Goal: Navigation & Orientation: Find specific page/section

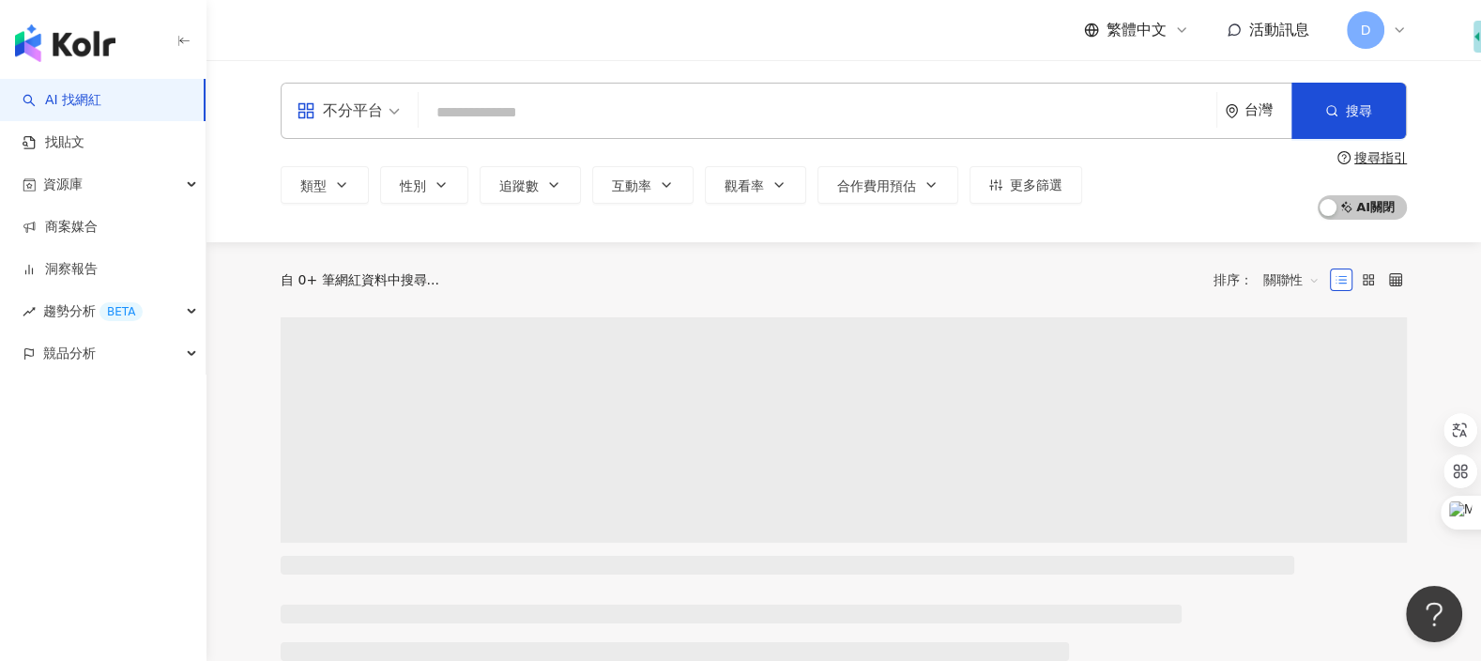
click at [1360, 25] on span "D" at bounding box center [1366, 30] width 38 height 38
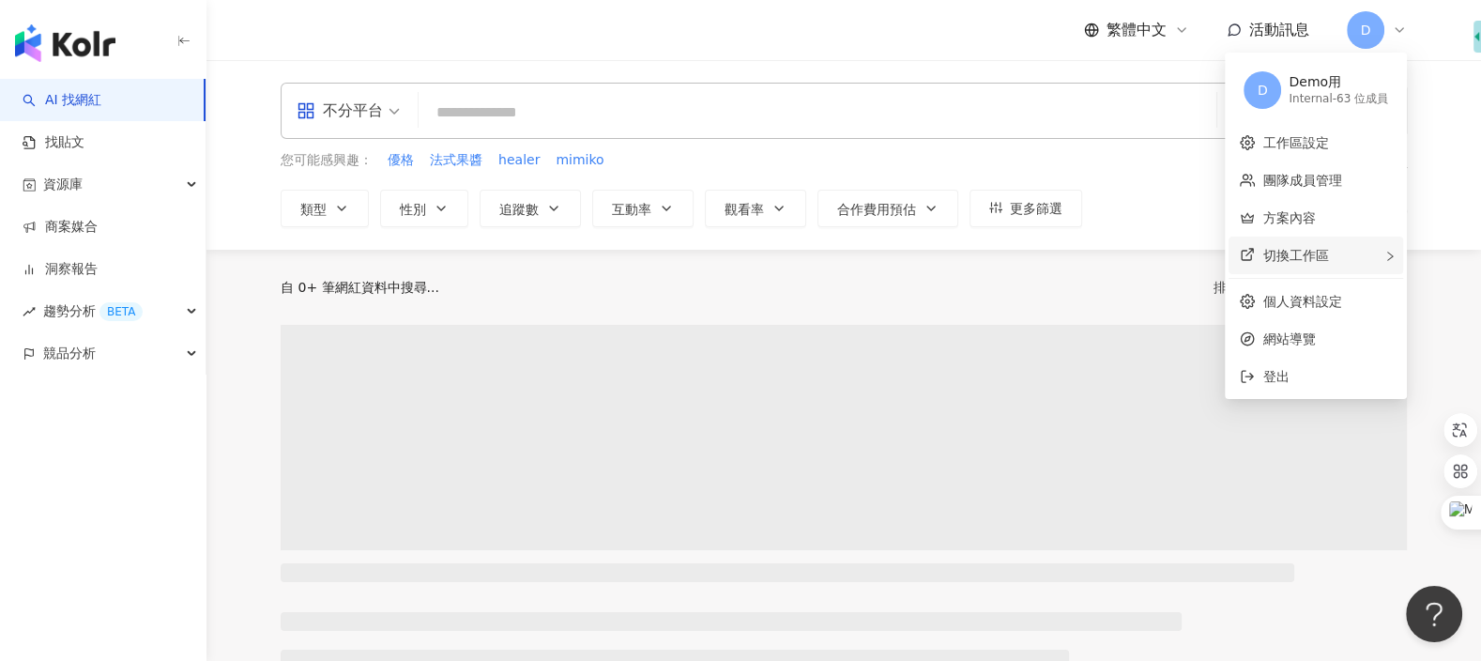
click at [1354, 253] on div "切換工作區" at bounding box center [1316, 256] width 175 height 38
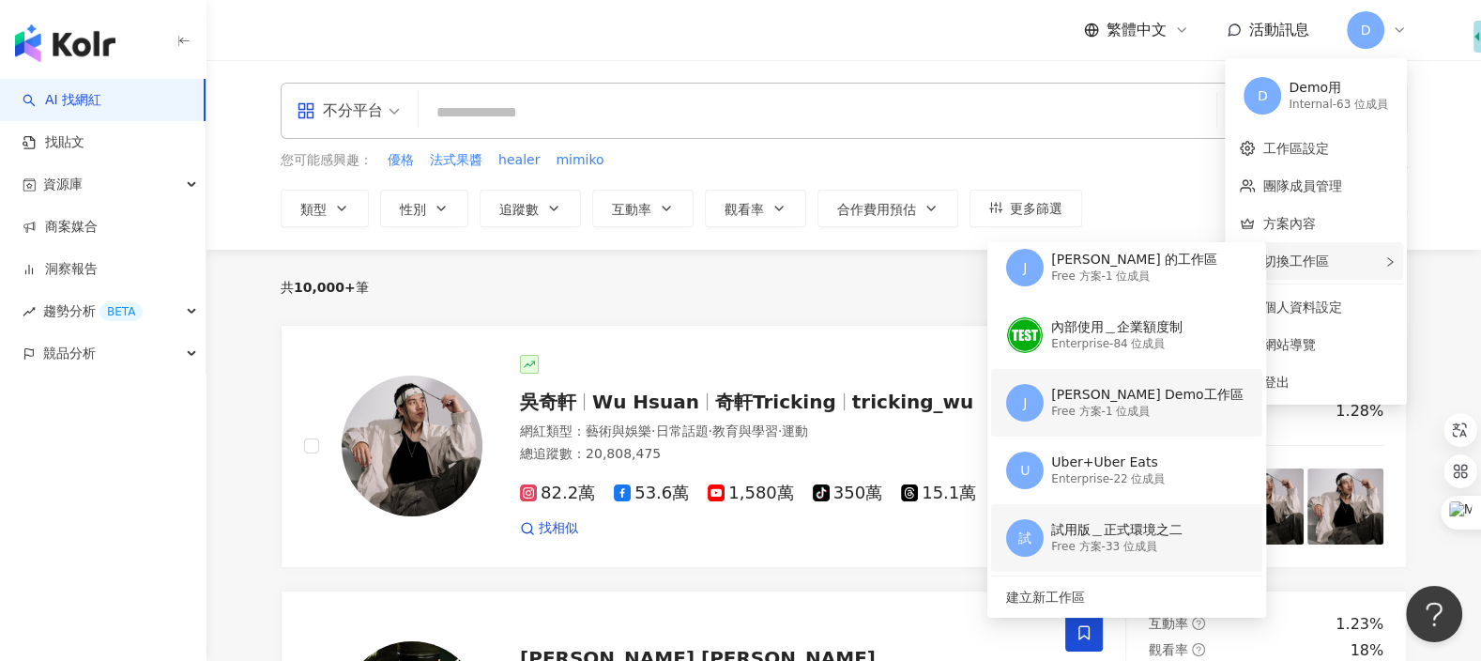
scroll to position [5, 0]
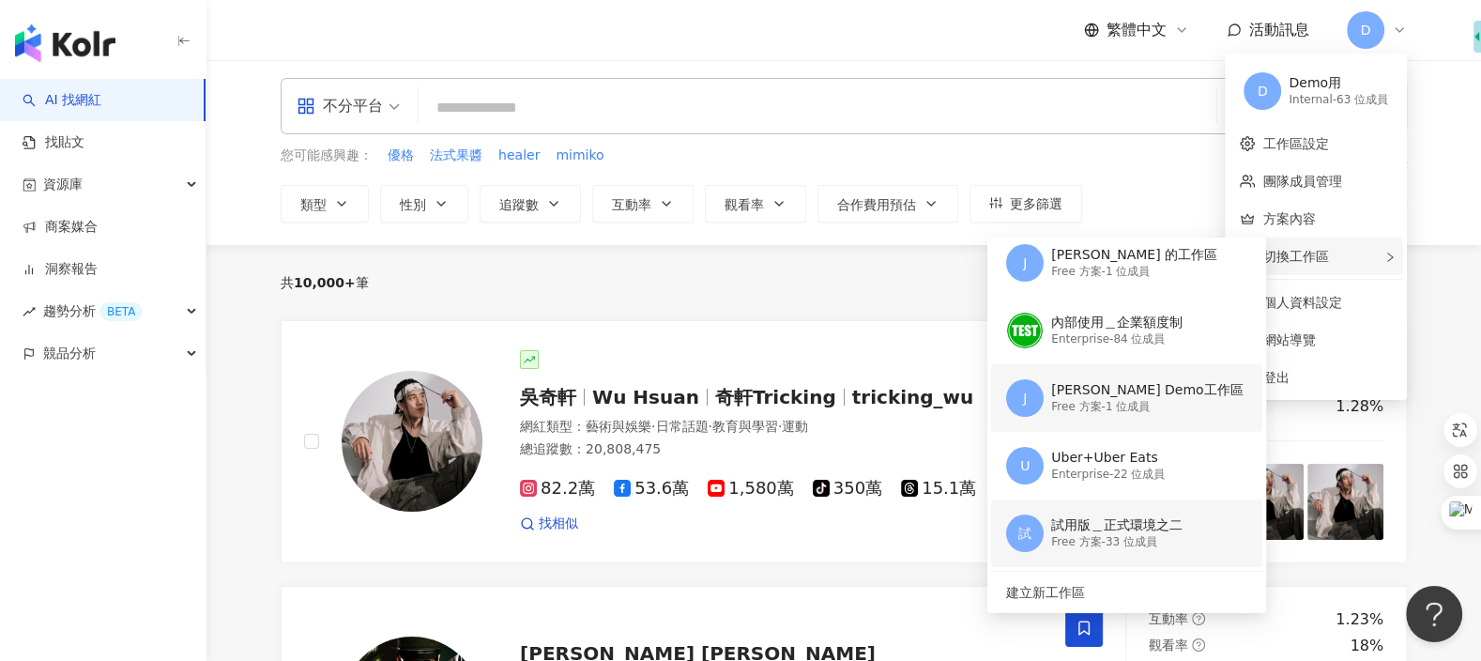
click at [1077, 530] on div "試用版＿正式環境之二" at bounding box center [1116, 525] width 131 height 19
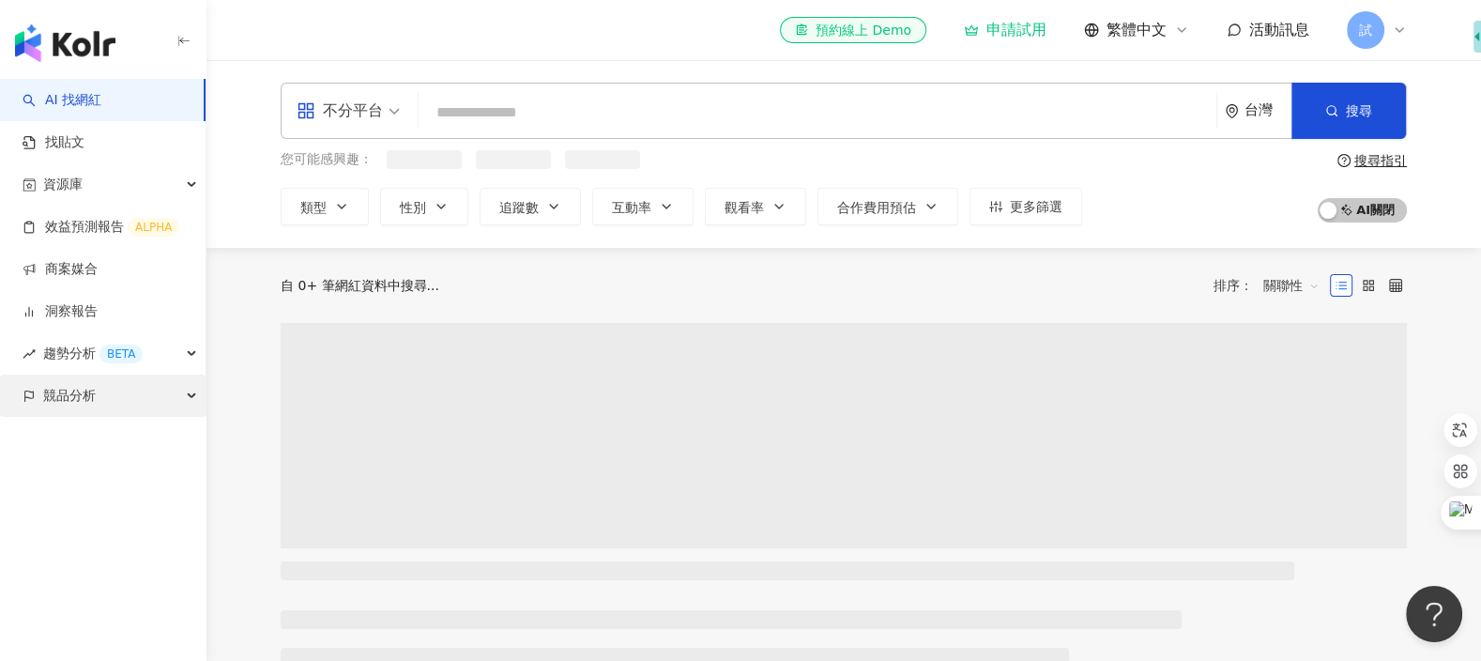
click at [157, 389] on div "競品分析" at bounding box center [103, 395] width 206 height 42
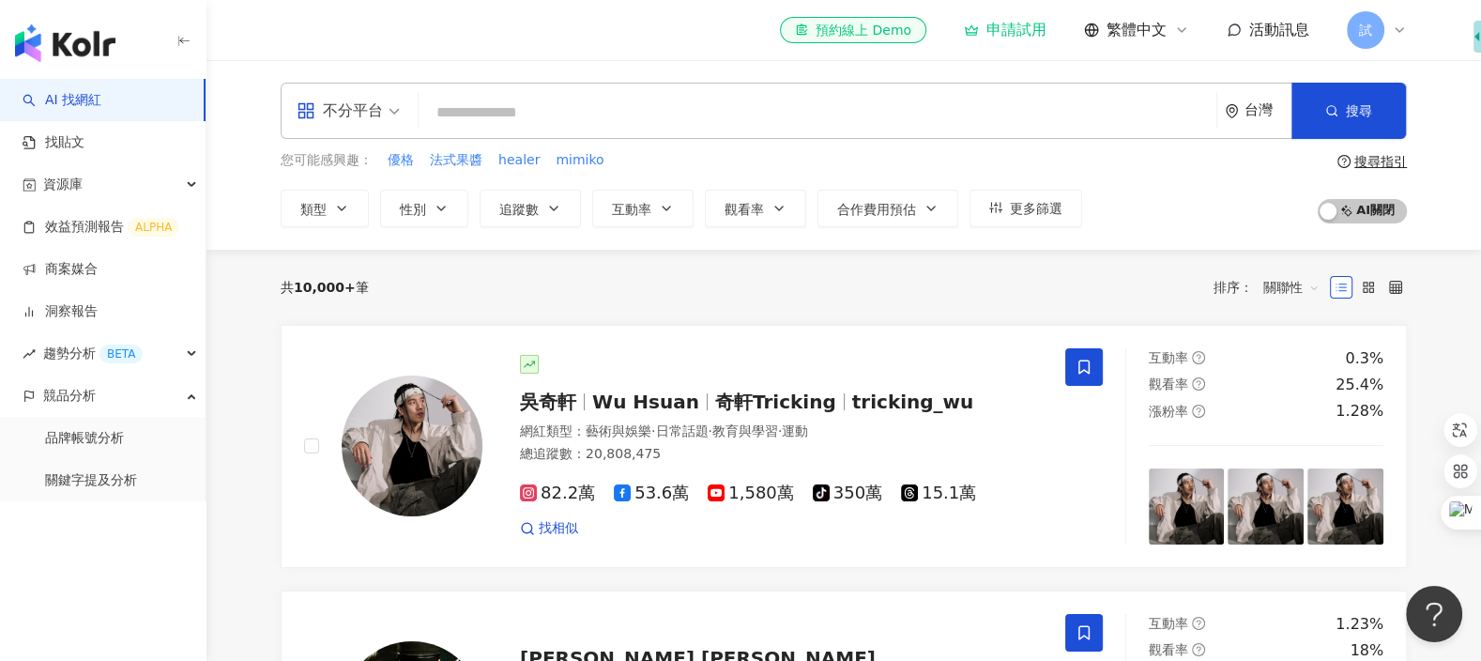
click at [1362, 33] on span "試" at bounding box center [1365, 30] width 13 height 21
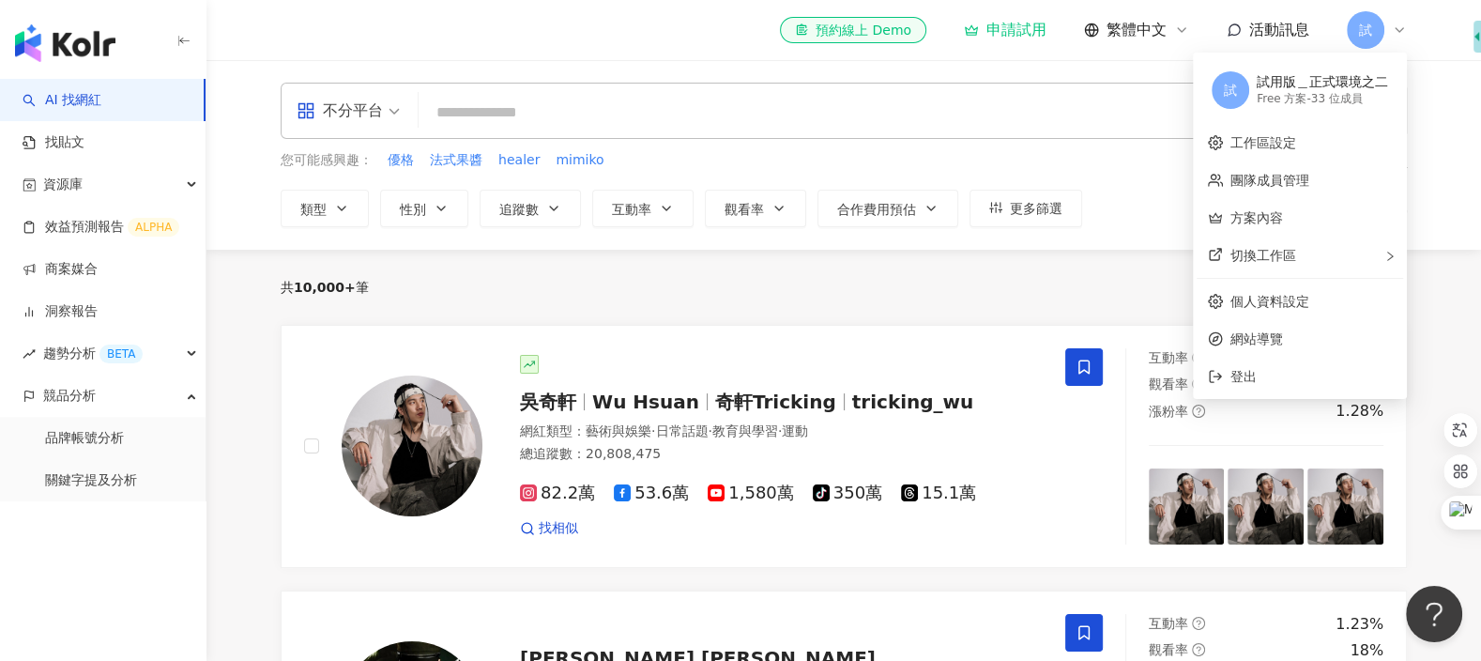
click at [1319, 99] on div "Free 方案 - 33 位成員" at bounding box center [1322, 99] width 131 height 16
click at [1322, 99] on div "Free 方案 - 33 位成員" at bounding box center [1322, 99] width 131 height 16
click at [124, 434] on link "品牌帳號分析" at bounding box center [84, 438] width 79 height 19
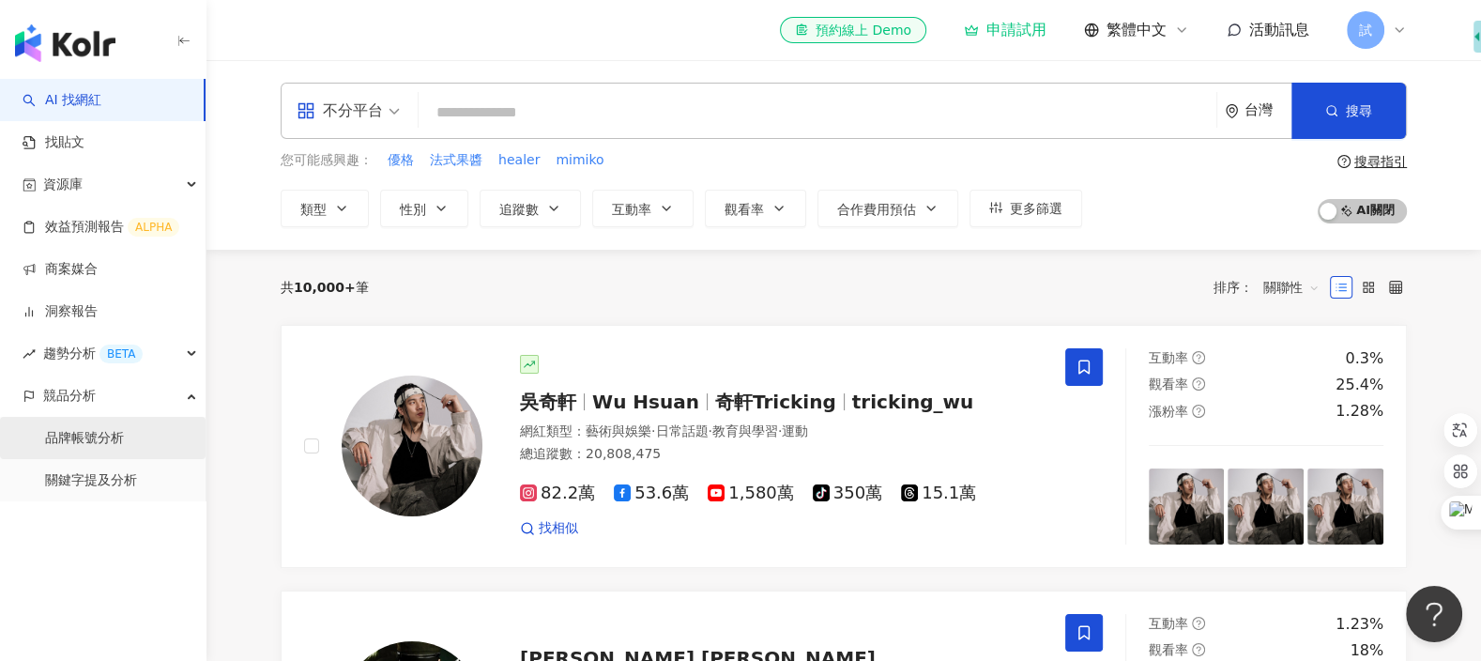
click at [124, 434] on link "品牌帳號分析" at bounding box center [84, 438] width 79 height 19
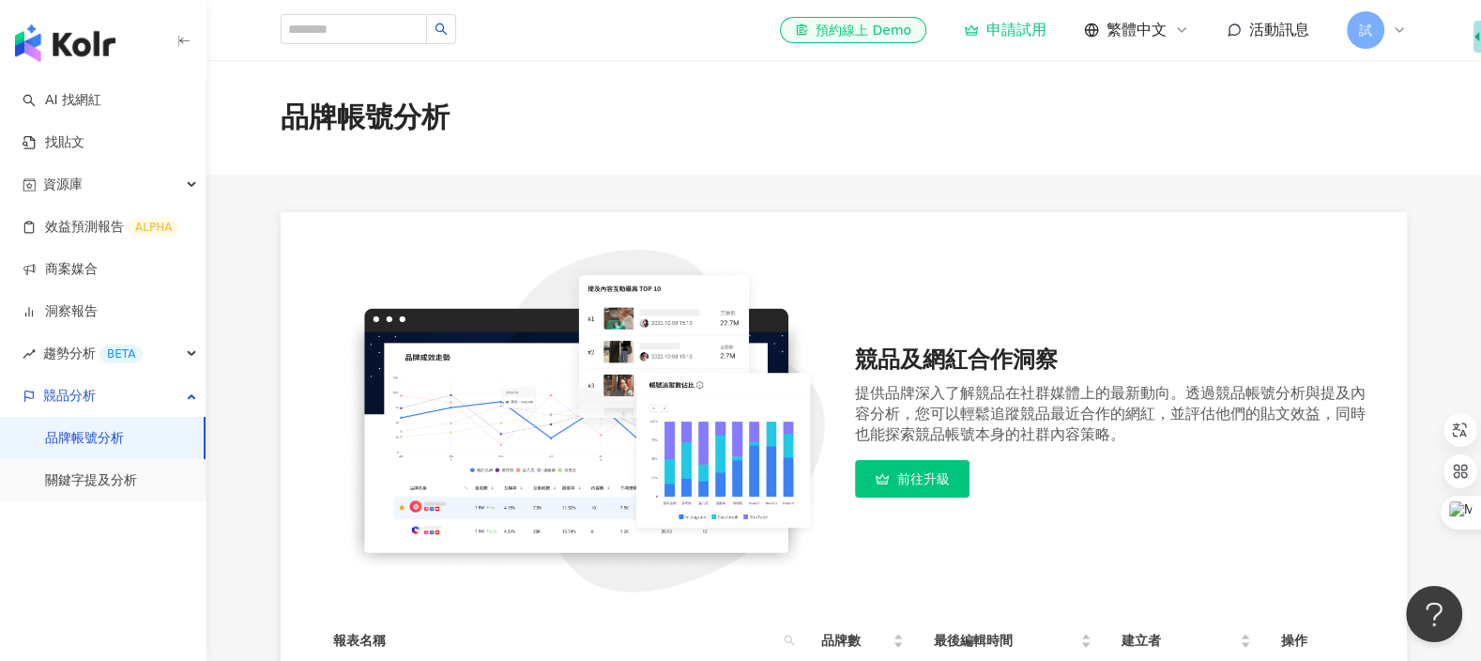
click at [1369, 31] on span "試" at bounding box center [1365, 30] width 13 height 21
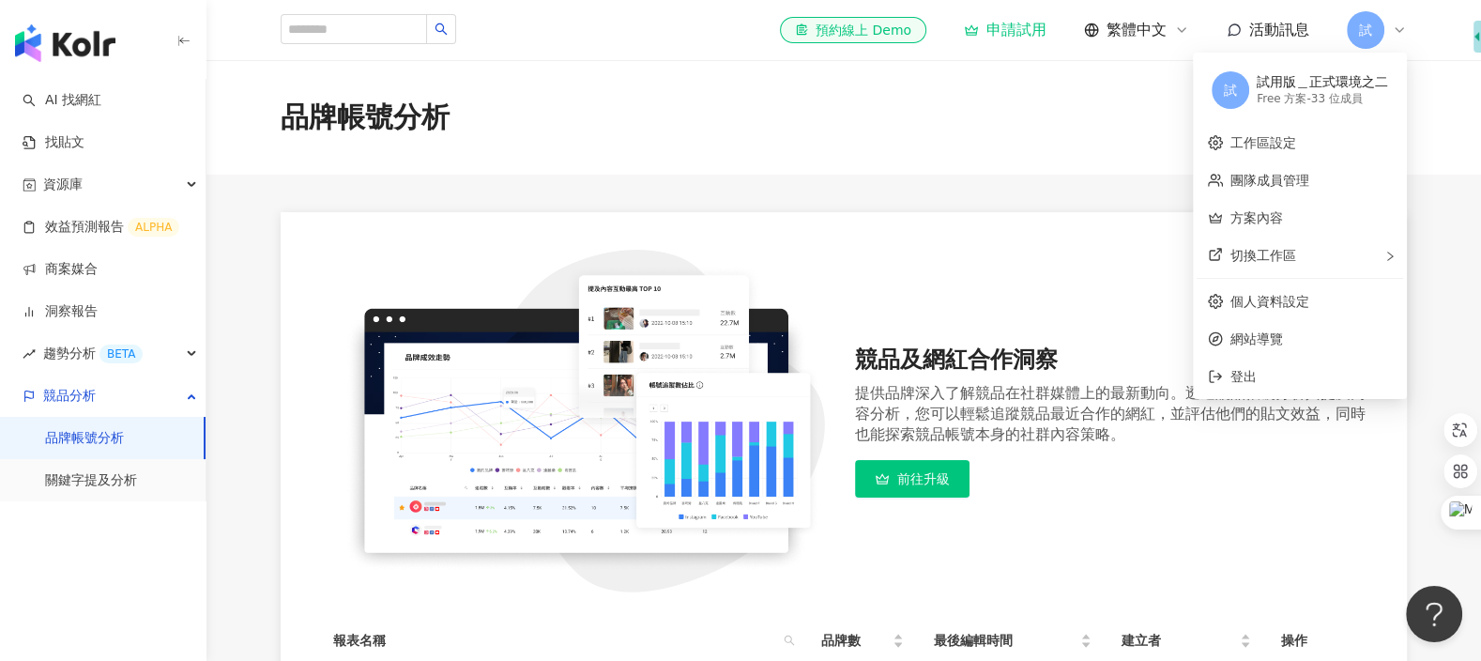
click at [1336, 102] on div "Free 方案 - 33 位成員" at bounding box center [1322, 99] width 131 height 16
click at [1295, 180] on link "團隊成員管理" at bounding box center [1269, 180] width 79 height 15
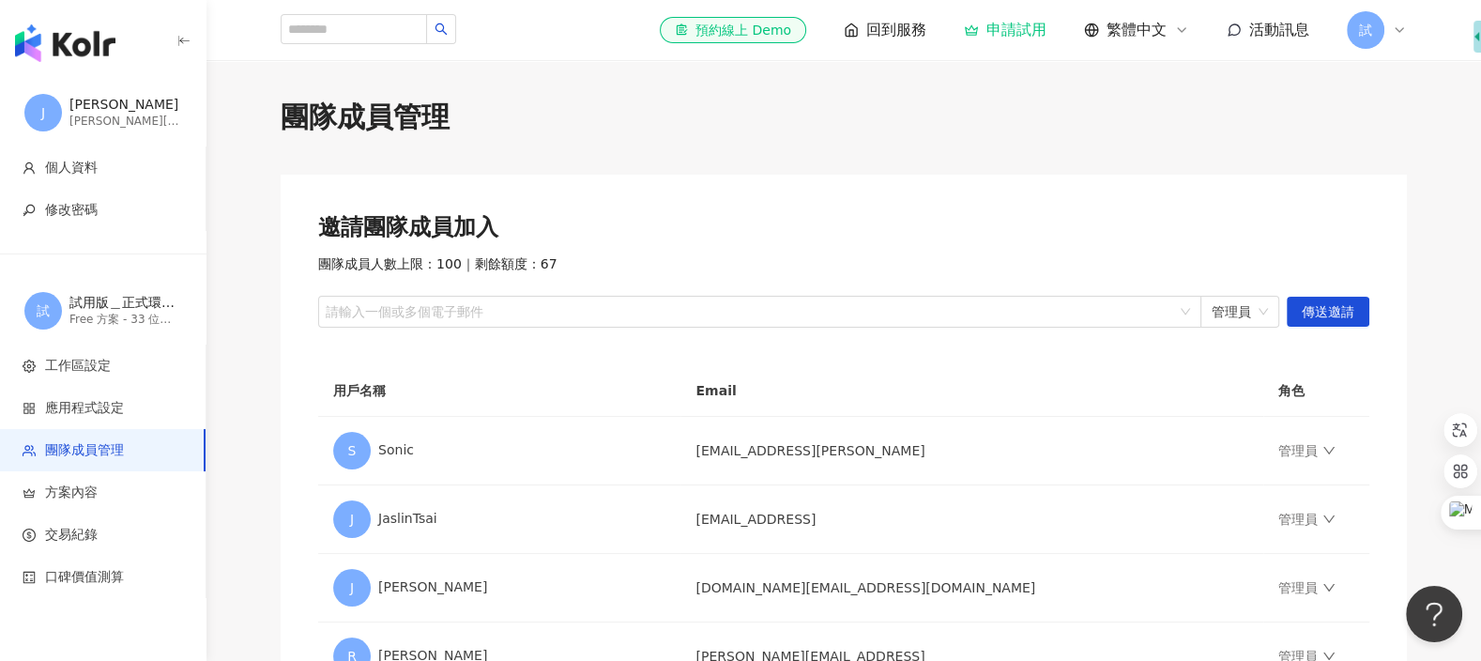
click at [116, 42] on div "button" at bounding box center [103, 39] width 206 height 79
click at [107, 40] on img "button" at bounding box center [65, 43] width 100 height 38
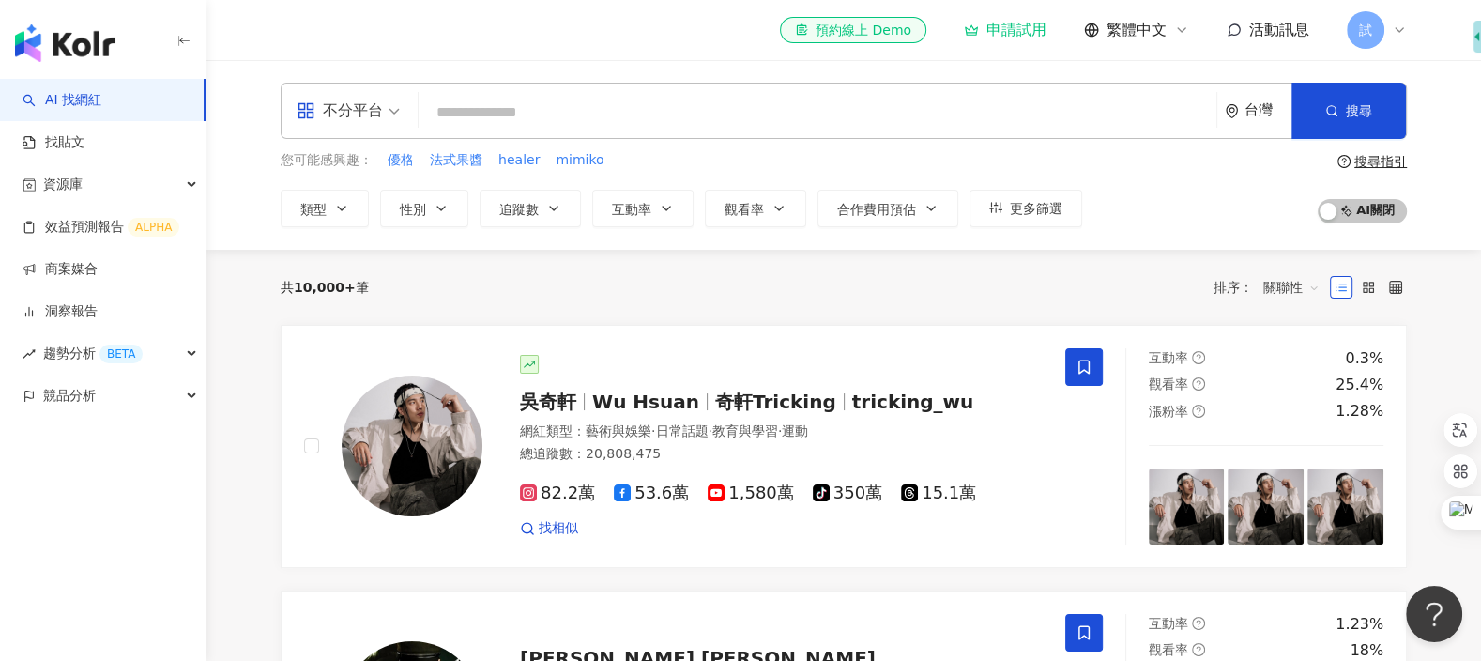
click at [1389, 21] on div "試" at bounding box center [1377, 30] width 60 height 38
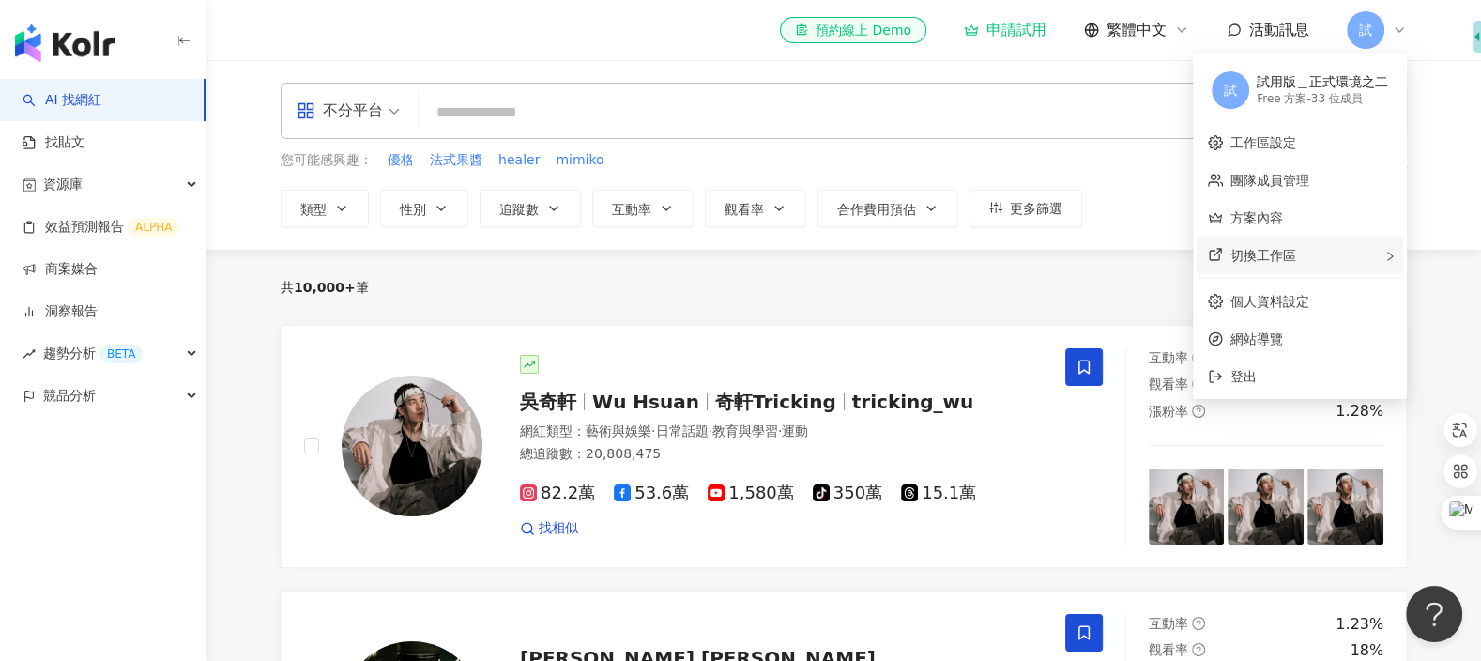
click at [1330, 265] on div "切換工作區" at bounding box center [1300, 256] width 206 height 38
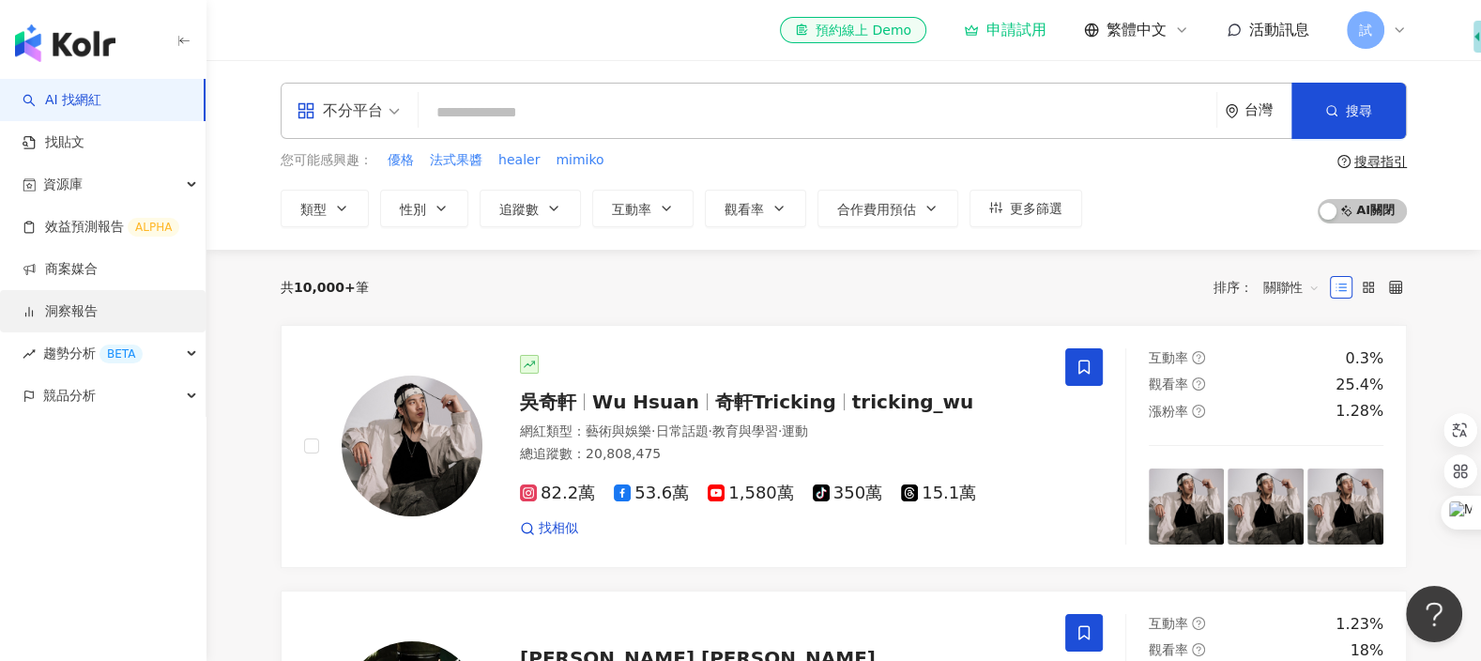
click at [65, 307] on link "洞察報告" at bounding box center [60, 311] width 75 height 19
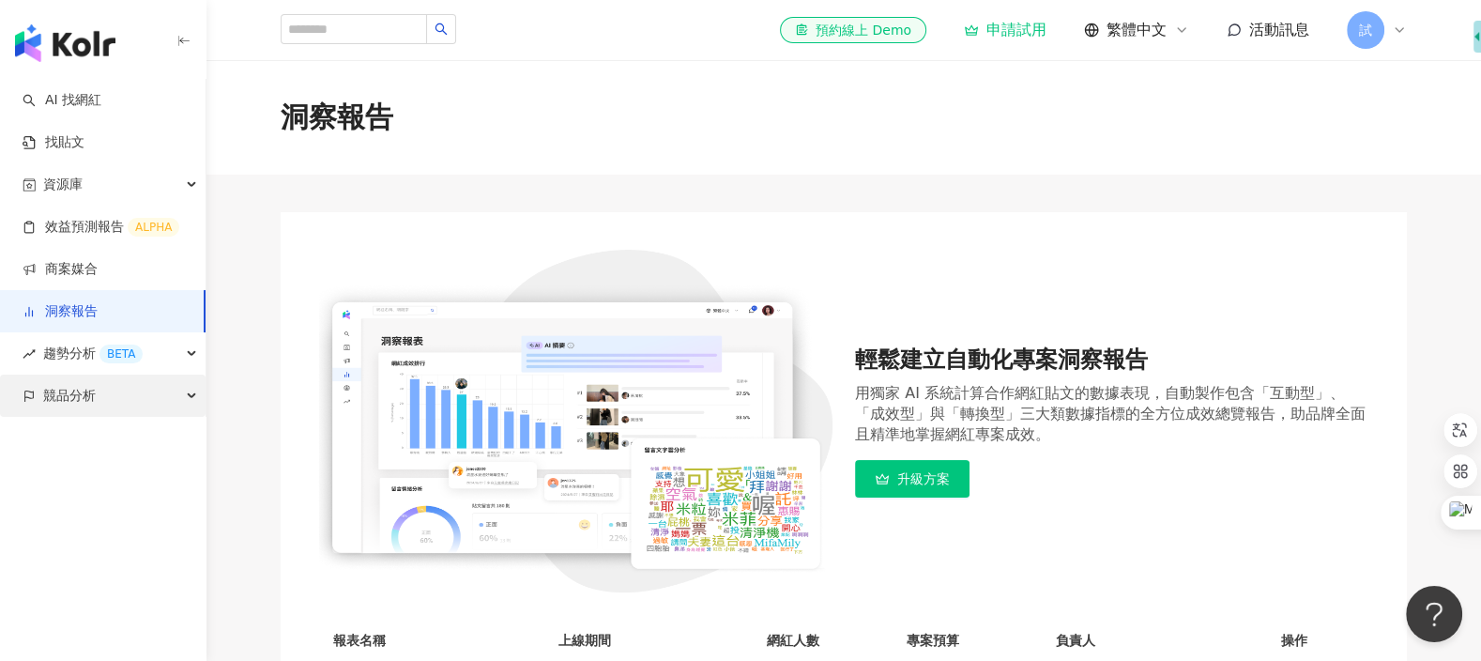
click at [89, 397] on span "競品分析" at bounding box center [69, 395] width 53 height 42
click at [98, 313] on link "洞察報告" at bounding box center [60, 311] width 75 height 19
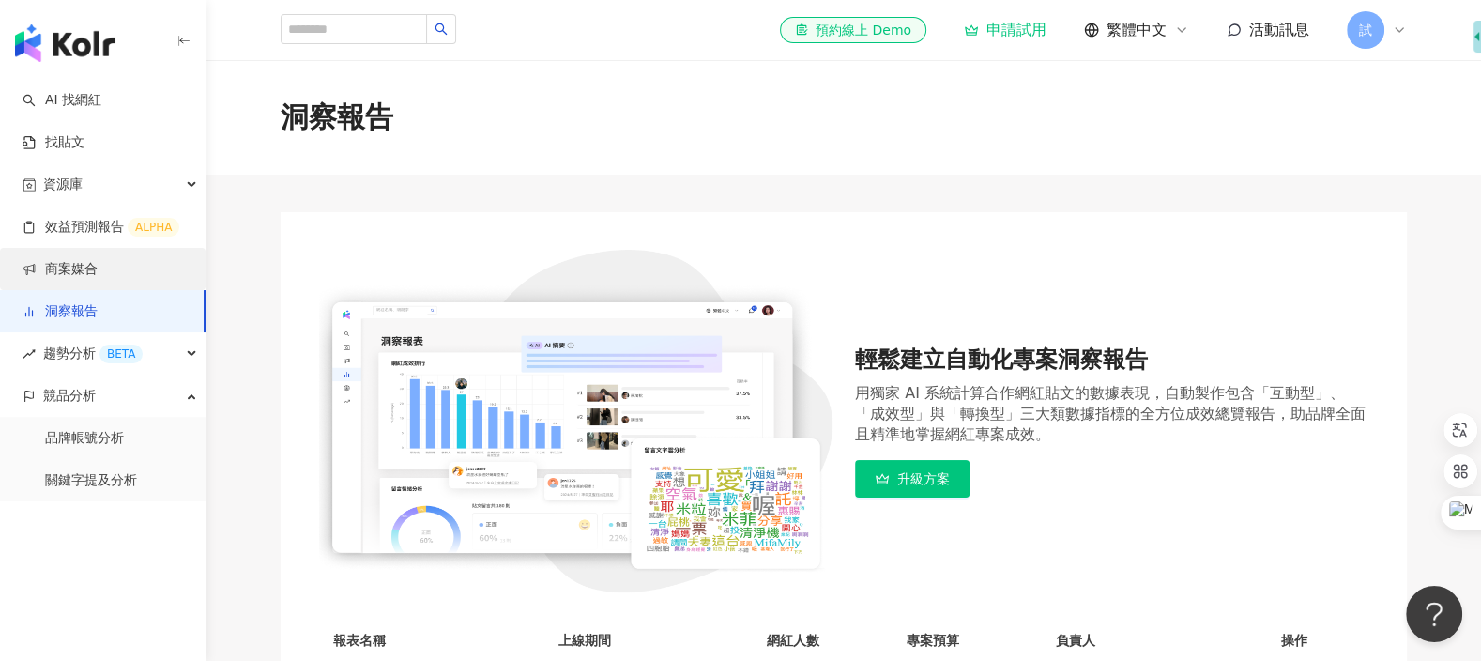
click at [98, 265] on link "商案媒合" at bounding box center [60, 269] width 75 height 19
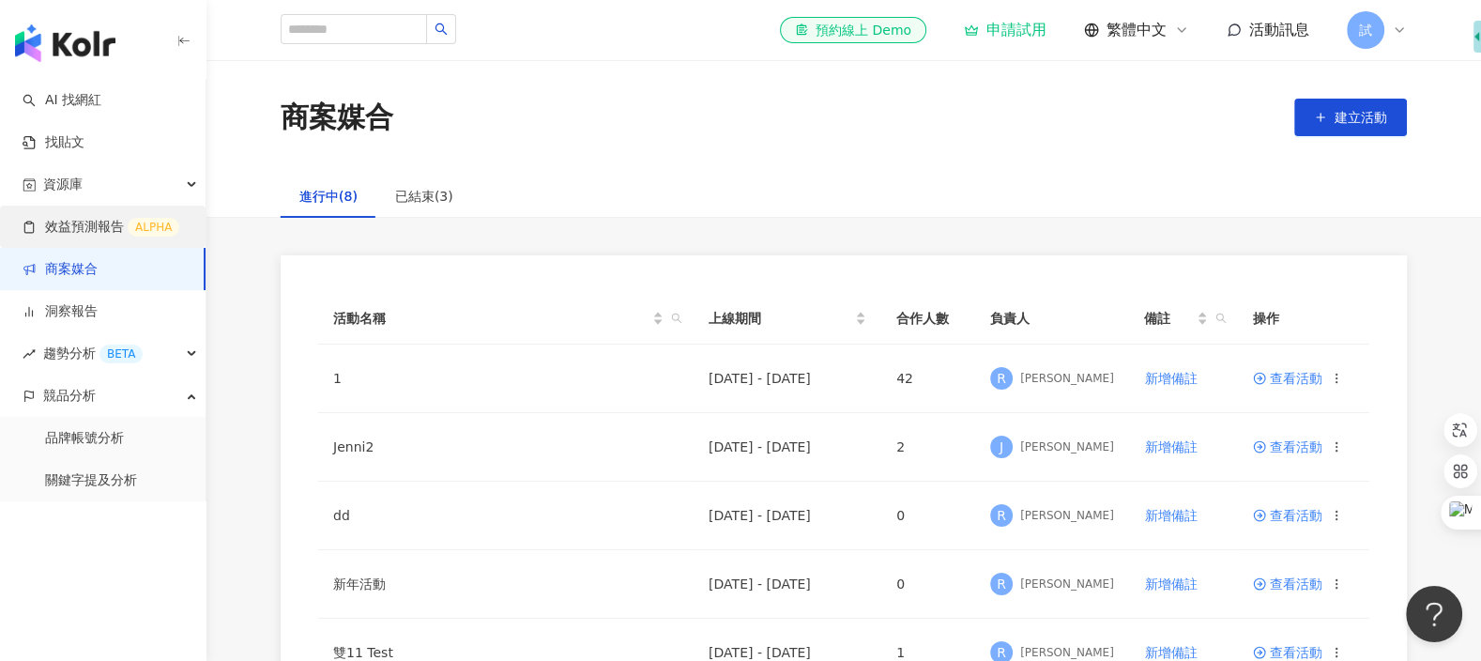
click at [104, 229] on link "效益預測報告 ALPHA" at bounding box center [101, 227] width 157 height 19
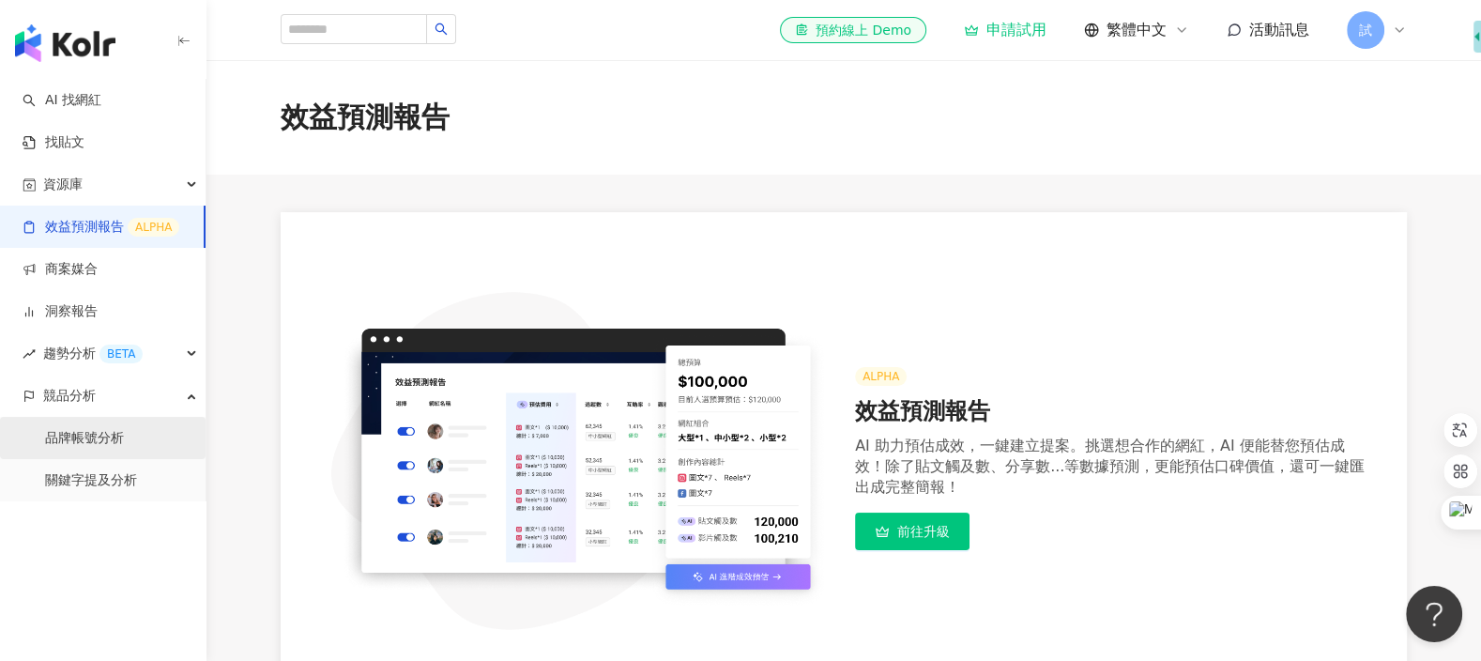
click at [99, 438] on link "品牌帳號分析" at bounding box center [84, 438] width 79 height 19
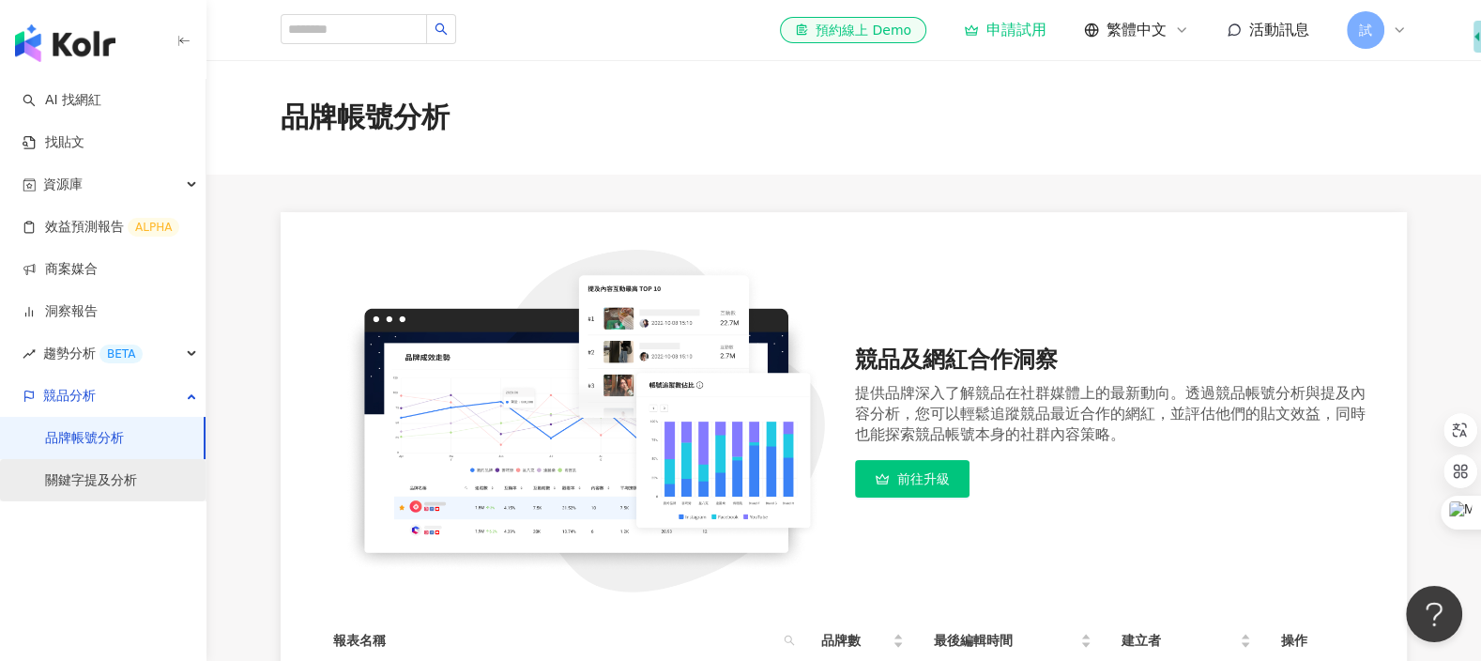
click at [119, 484] on link "關鍵字提及分析" at bounding box center [91, 480] width 92 height 19
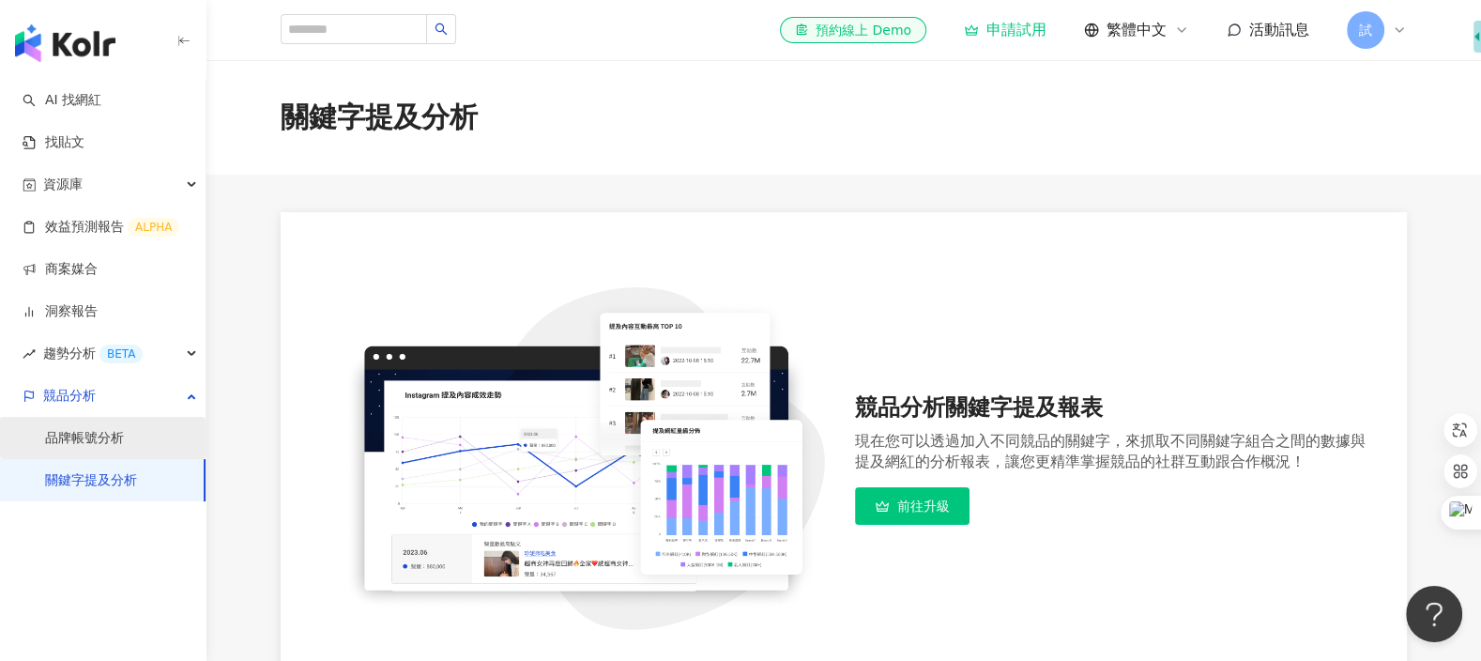
click at [106, 448] on link "品牌帳號分析" at bounding box center [84, 438] width 79 height 19
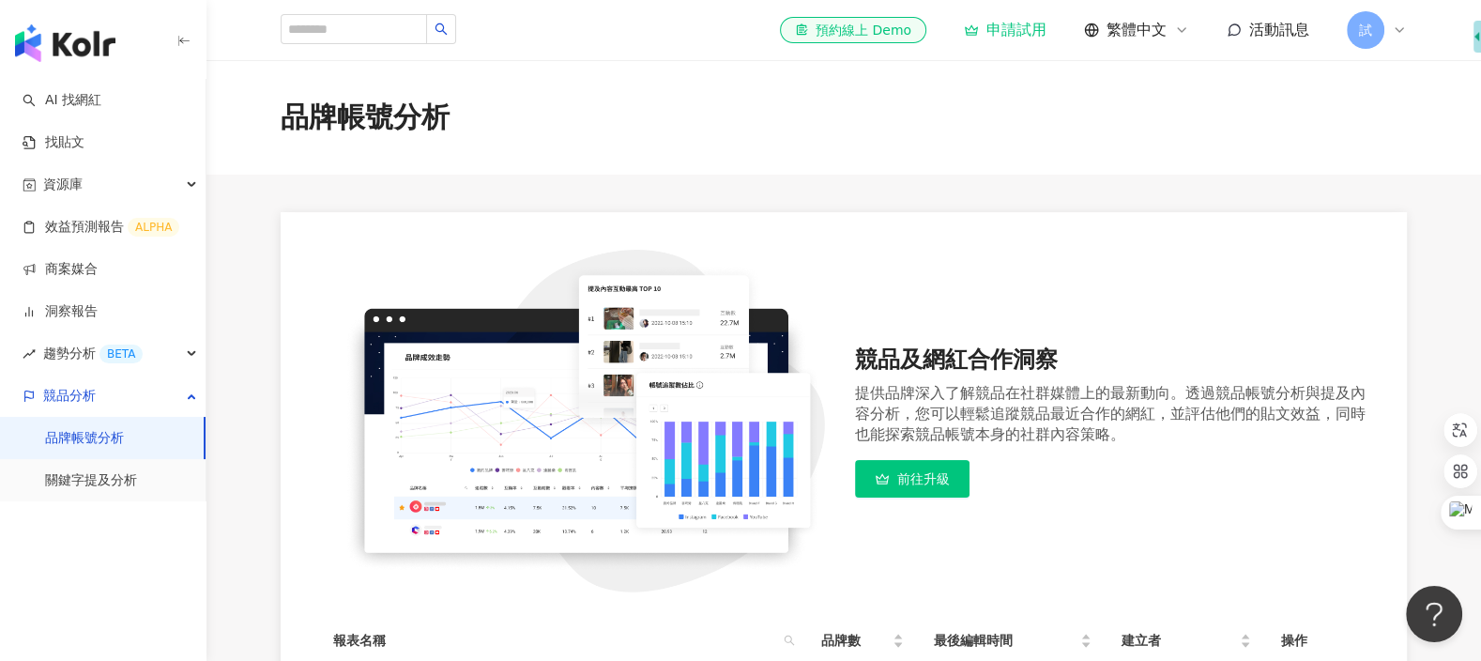
click at [1379, 44] on div "試" at bounding box center [1377, 30] width 60 height 38
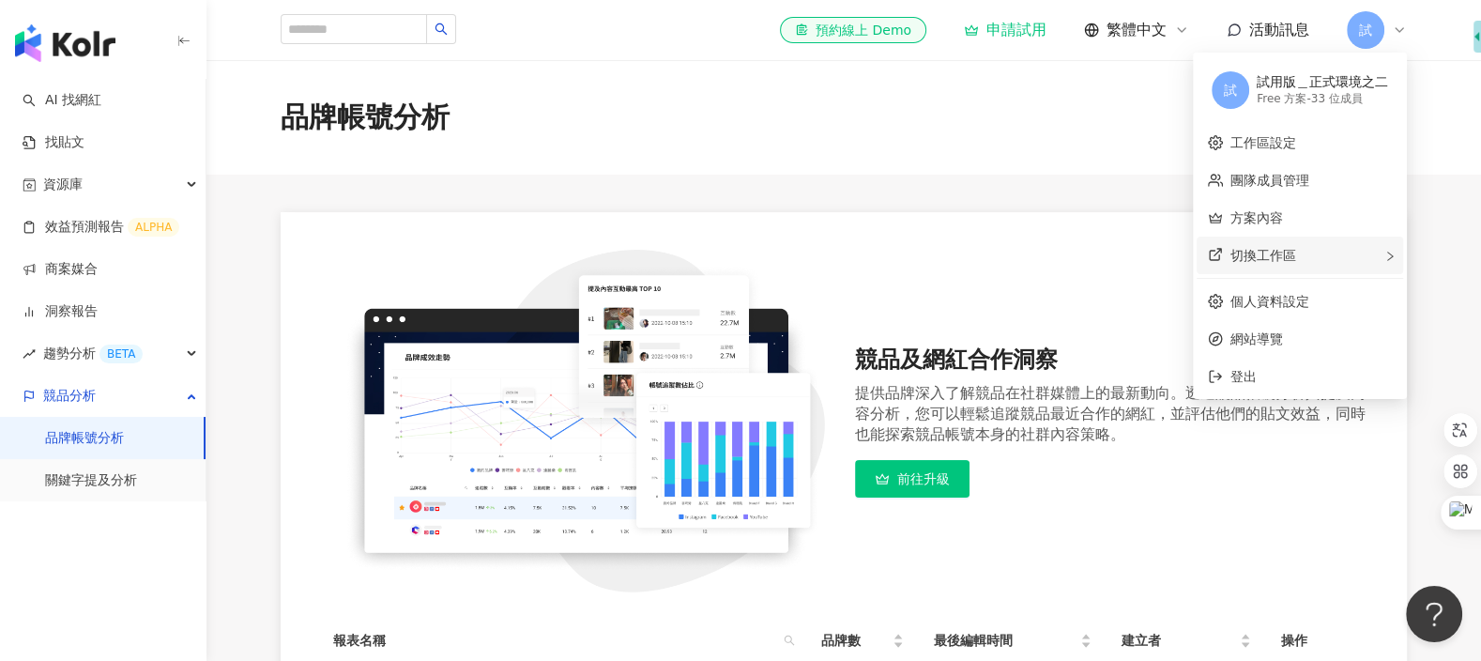
click at [1355, 240] on div "切換工作區 Kolr Internal - 132 位成員 D Demo用 Internal - 63 位成員 External DEMO 吃到飽 企業版 -…" at bounding box center [1300, 256] width 206 height 38
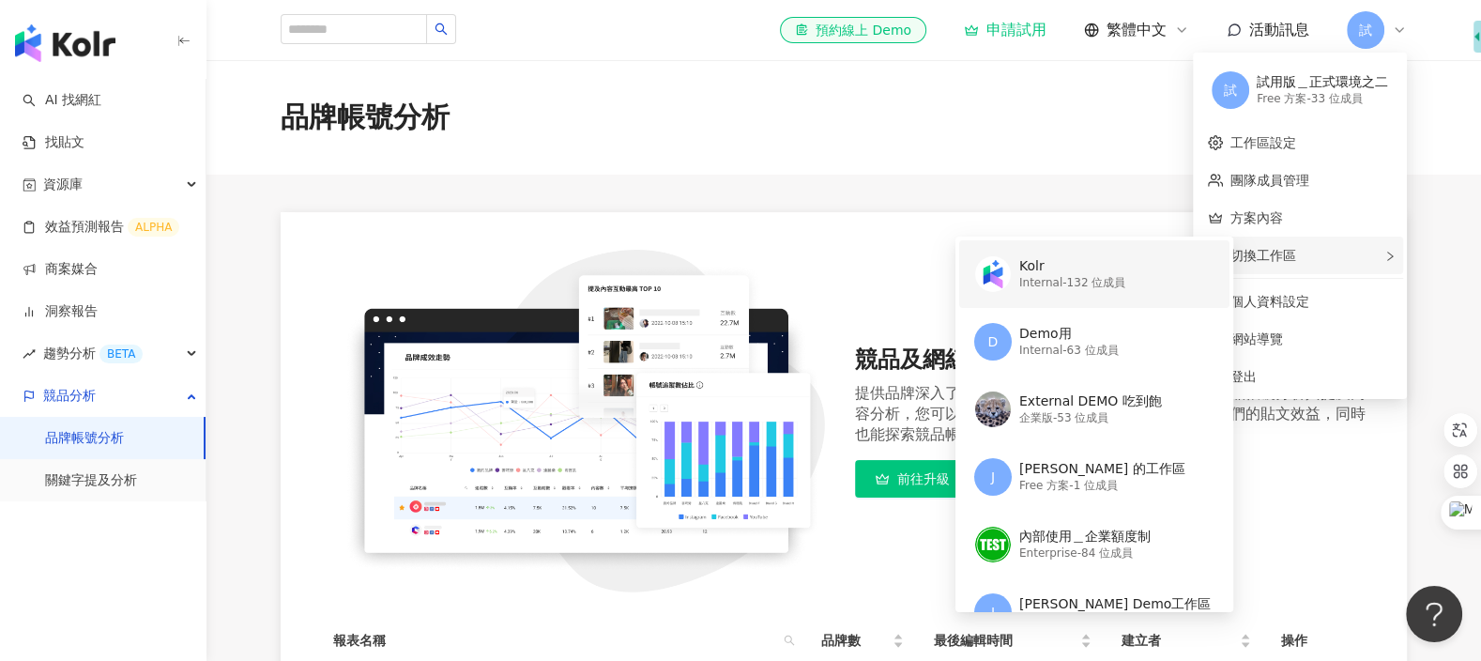
click at [1131, 281] on div "Kolr Internal - 132 位成員" at bounding box center [1092, 274] width 237 height 68
click at [1131, 281] on div "競品及網紅合作洞察 提供品牌深入了解競品在社群媒體上的最新動向。透過競品帳號分析與提及內容分析，您可以輕鬆追蹤競品最近合作的網紅，並評估他們的貼文效益，同時也…" at bounding box center [843, 421] width 1051 height 343
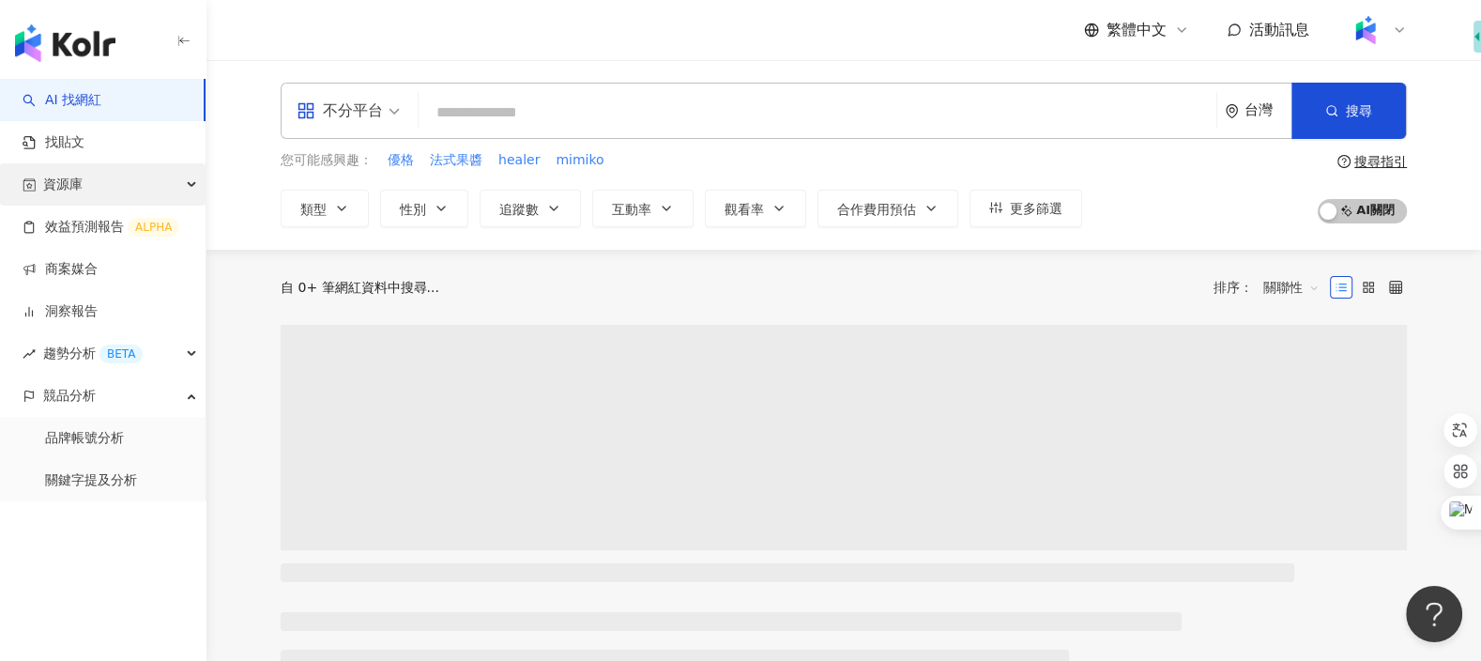
click at [121, 194] on div "資源庫" at bounding box center [103, 184] width 206 height 42
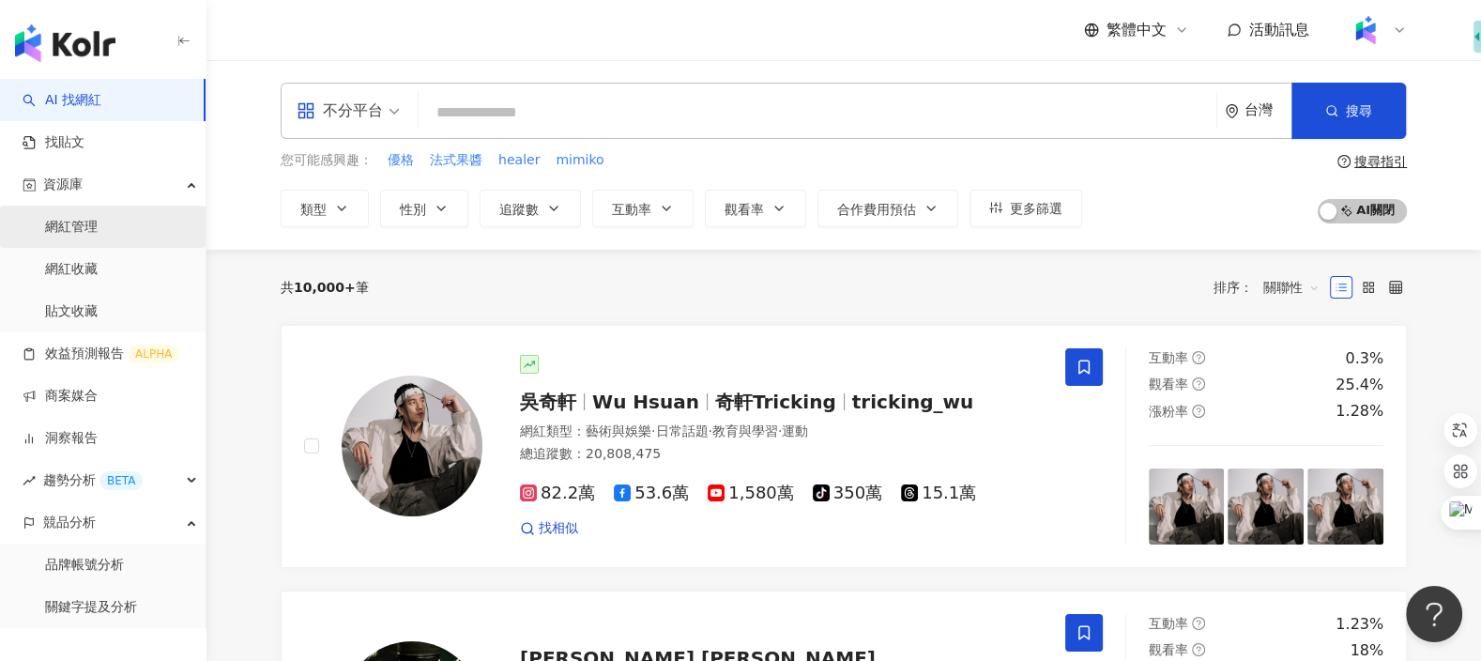
click at [98, 221] on link "網紅管理" at bounding box center [71, 227] width 53 height 19
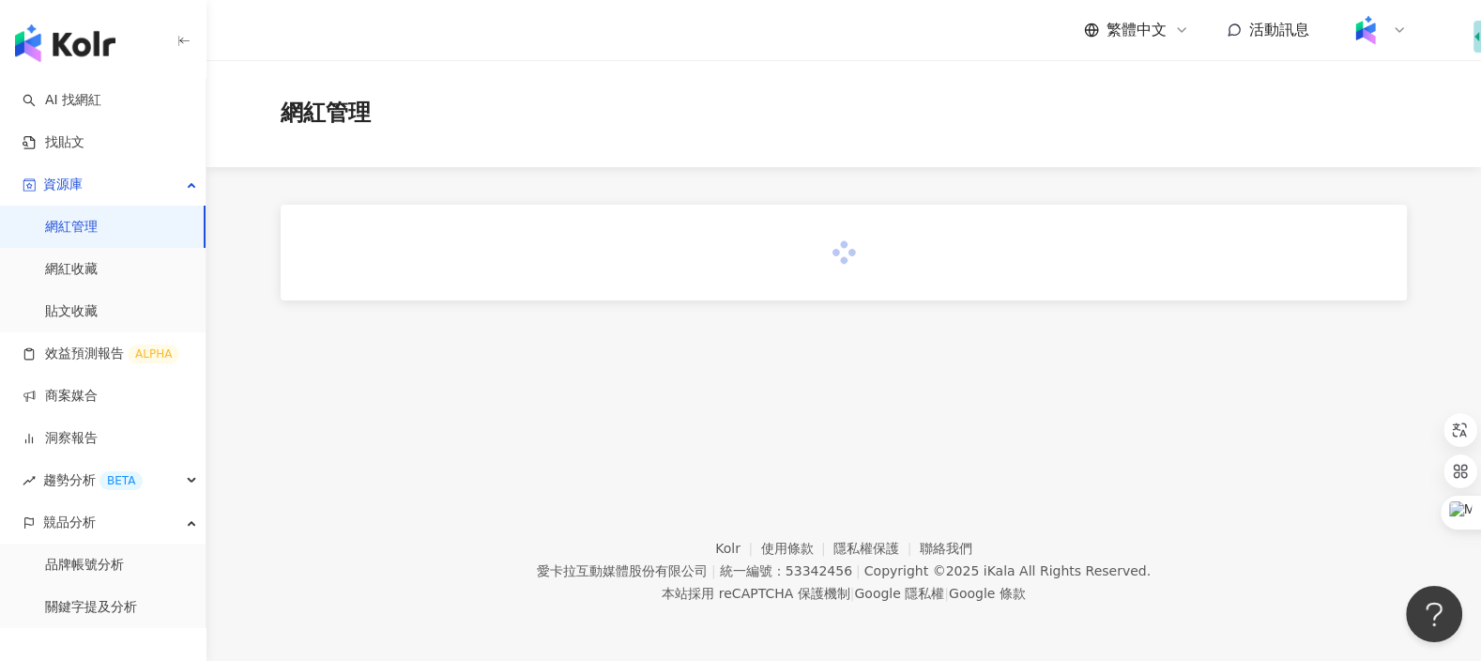
click at [1368, 33] on img at bounding box center [1366, 30] width 36 height 36
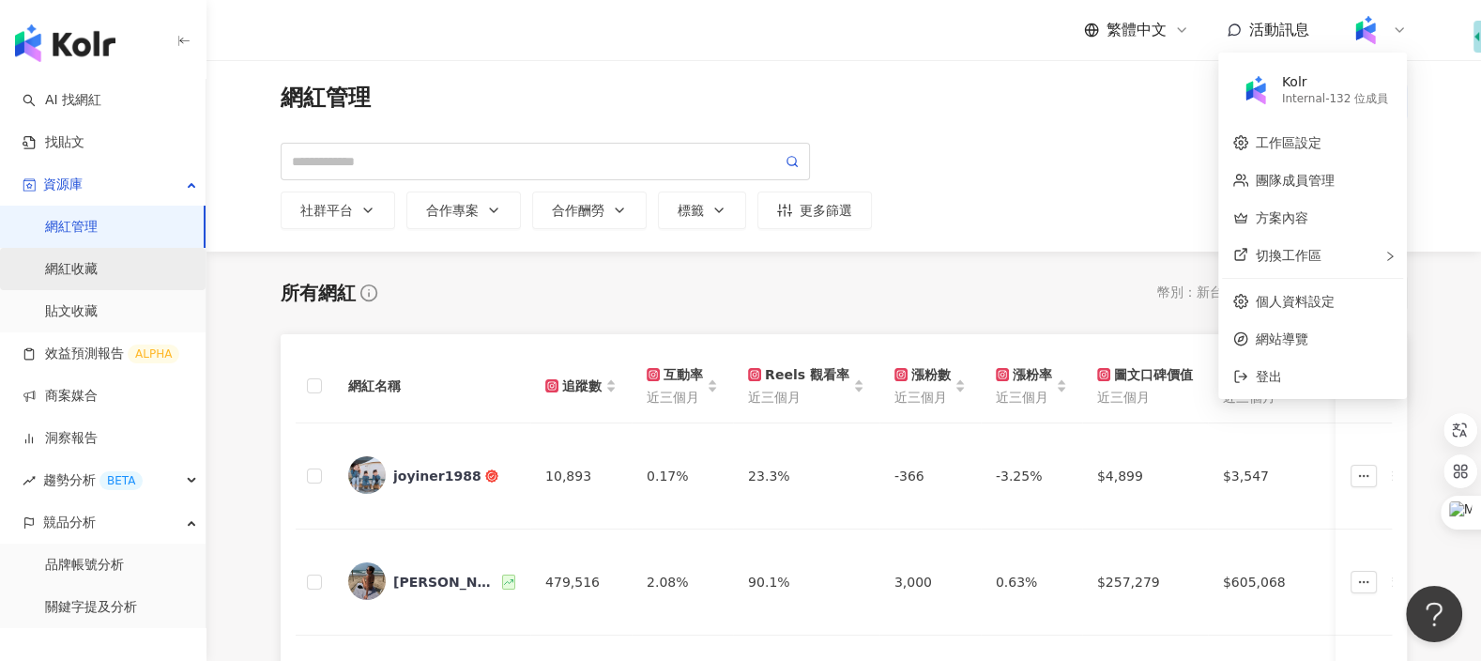
click at [98, 264] on link "網紅收藏" at bounding box center [71, 269] width 53 height 19
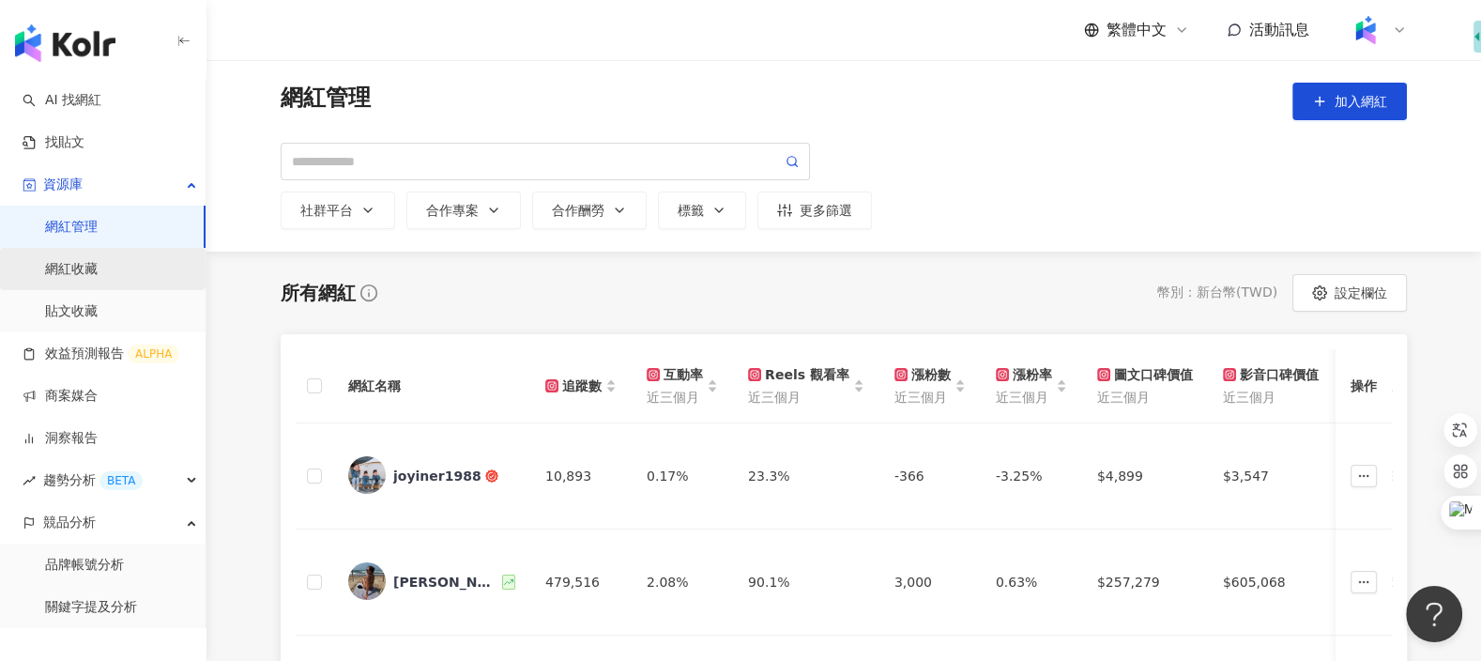
click at [98, 264] on link "網紅收藏" at bounding box center [71, 269] width 53 height 19
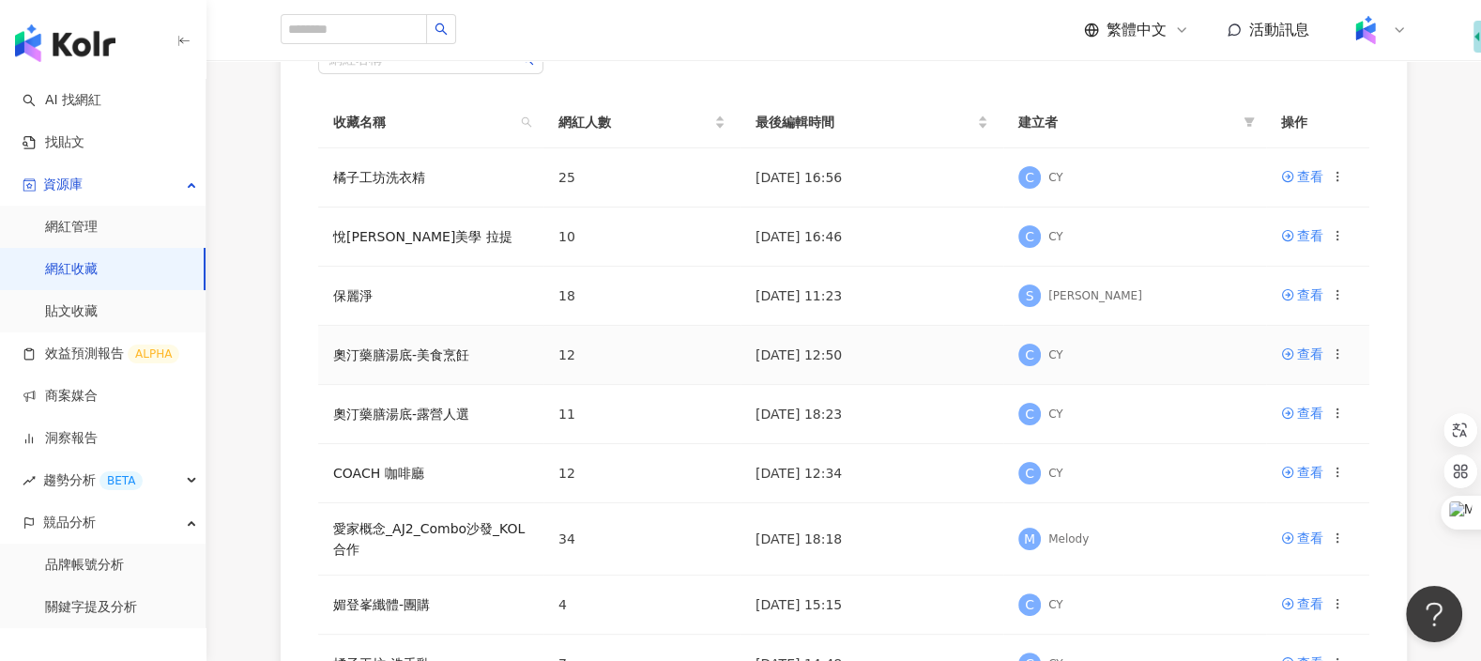
scroll to position [297, 0]
